Goal: Information Seeking & Learning: Find contact information

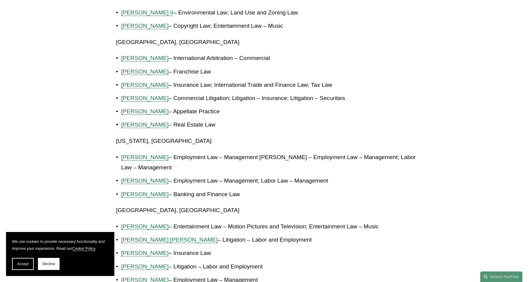
scroll to position [722, 0]
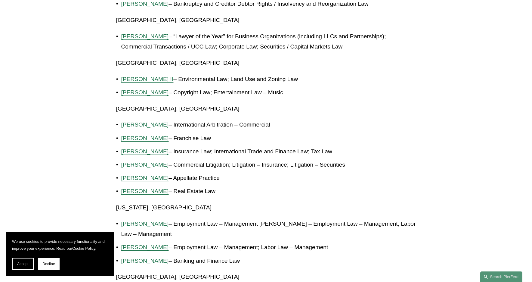
click at [143, 89] on span "[PERSON_NAME]" at bounding box center [145, 92] width 48 height 6
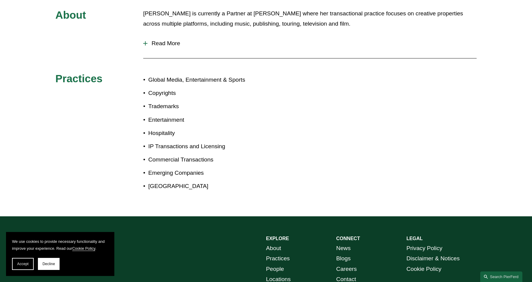
scroll to position [241, 0]
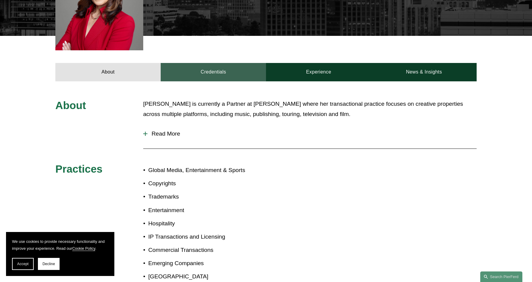
click at [212, 64] on link "Credentials" at bounding box center [213, 72] width 105 height 18
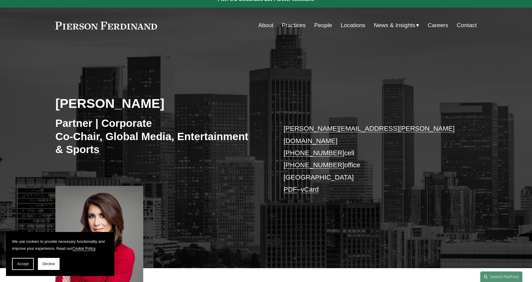
scroll to position [0, 0]
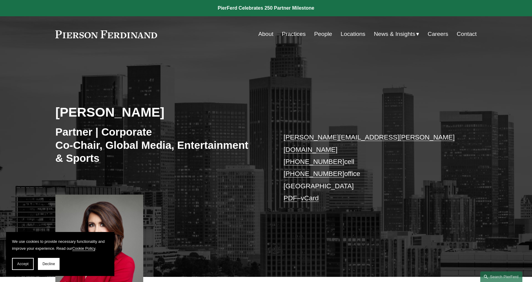
click at [347, 35] on link "Locations" at bounding box center [353, 33] width 25 height 11
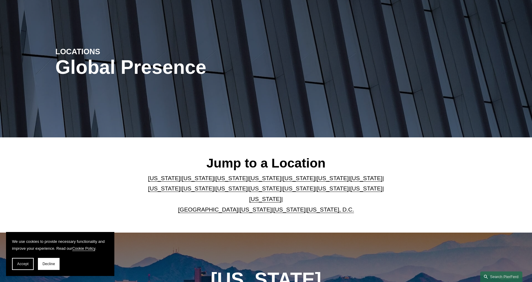
scroll to position [90, 0]
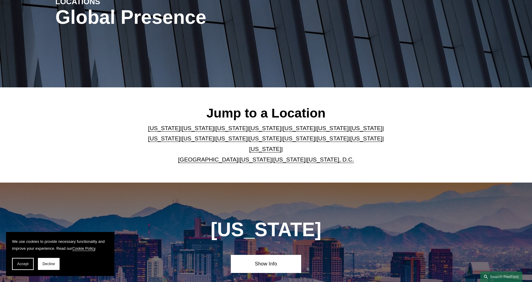
click at [187, 130] on link "California" at bounding box center [198, 128] width 32 height 6
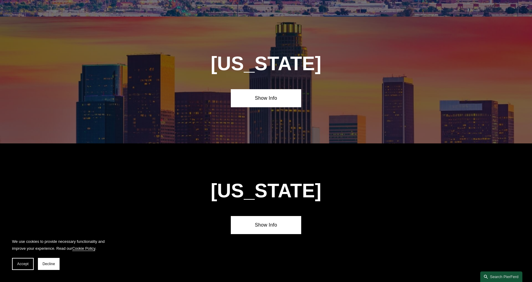
scroll to position [398, 0]
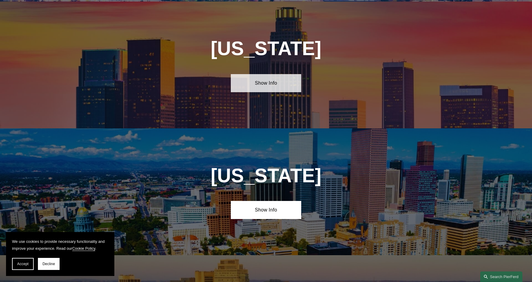
click at [266, 85] on link "Show Info" at bounding box center [266, 83] width 70 height 18
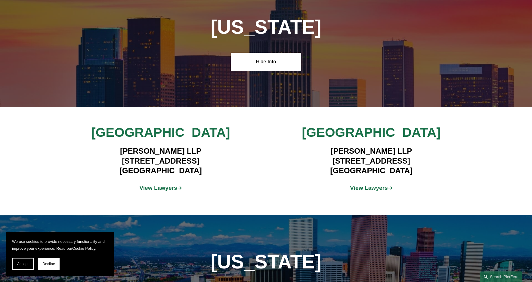
scroll to position [428, 0]
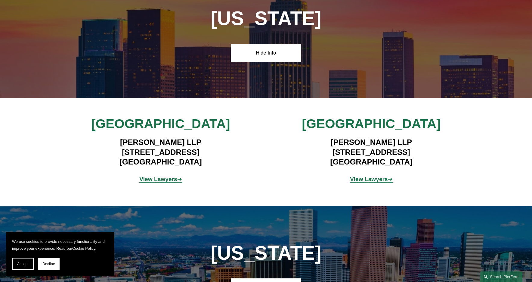
click at [163, 176] on strong "View Lawyers" at bounding box center [158, 179] width 38 height 6
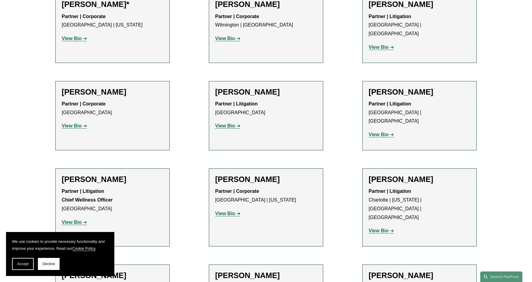
scroll to position [481, 0]
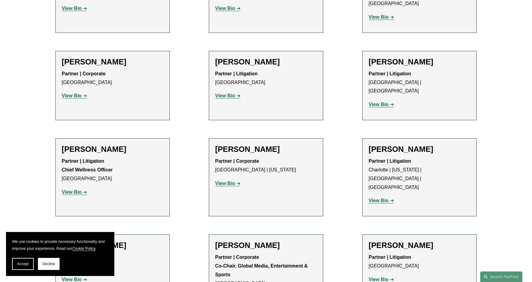
click at [234, 93] on strong "View Bio" at bounding box center [225, 95] width 20 height 5
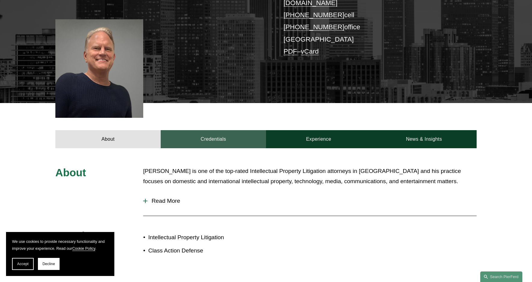
scroll to position [181, 0]
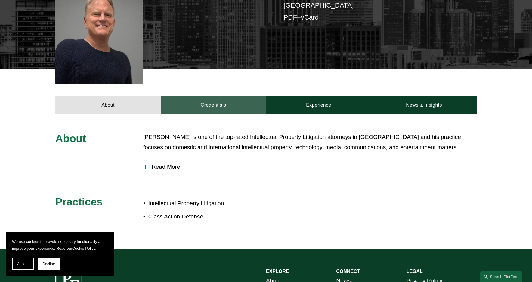
click at [212, 97] on link "Credentials" at bounding box center [213, 105] width 105 height 18
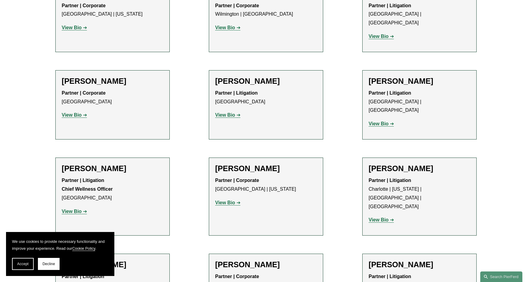
scroll to position [542, 0]
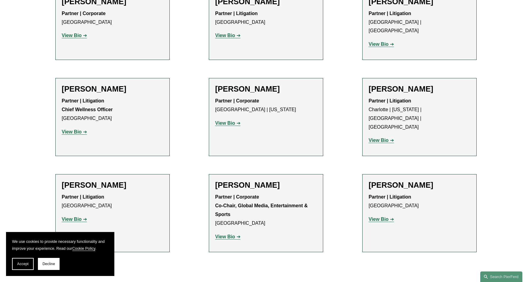
click at [228, 234] on strong "View Bio" at bounding box center [225, 236] width 20 height 5
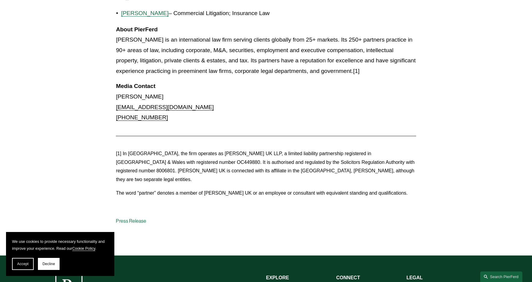
scroll to position [1534, 0]
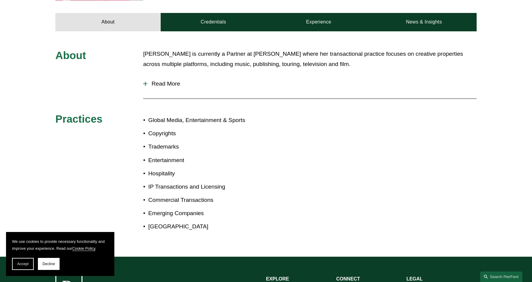
scroll to position [241, 0]
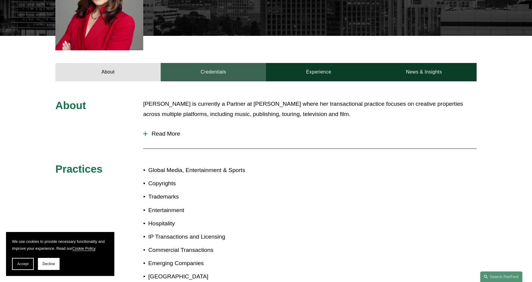
click at [211, 63] on link "Credentials" at bounding box center [213, 72] width 105 height 18
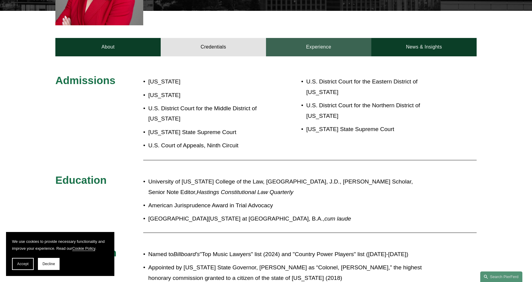
scroll to position [271, 0]
